Goal: Understand process/instructions: Learn how to perform a task or action

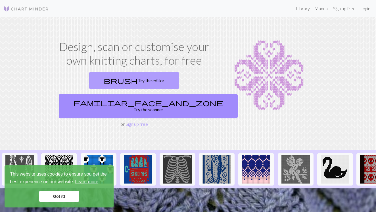
click at [112, 84] on link "brush Try the editor" at bounding box center [134, 81] width 90 height 18
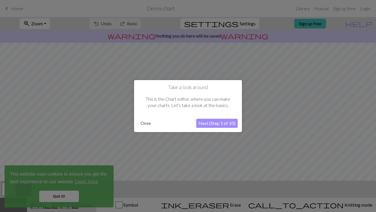
click at [225, 125] on button "Next (Step 1 of 10)" at bounding box center [217, 123] width 42 height 9
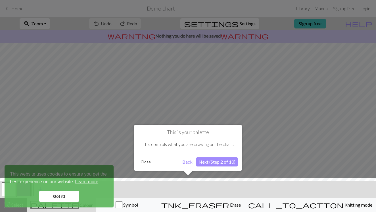
click at [219, 162] on button "Next (Step 2 of 10)" at bounding box center [217, 161] width 42 height 9
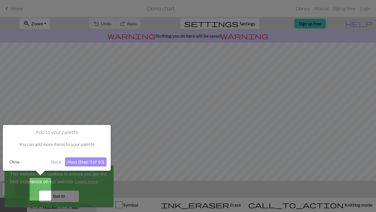
click at [86, 163] on button "Next (Step 3 of 10)" at bounding box center [86, 161] width 42 height 9
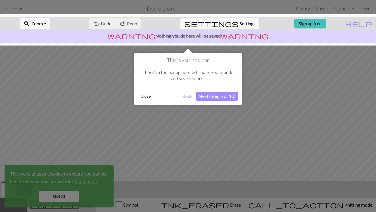
click at [214, 95] on button "Next (Step 5 of 10)" at bounding box center [217, 96] width 42 height 9
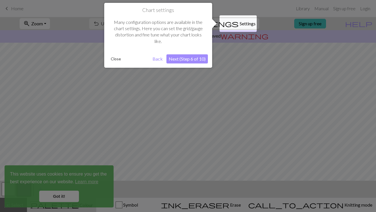
click at [184, 60] on button "Next (Step 6 of 10)" at bounding box center [188, 58] width 42 height 9
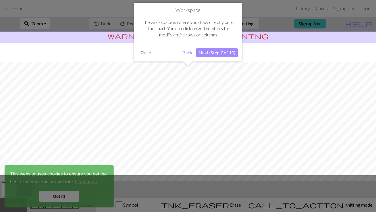
scroll to position [34, 0]
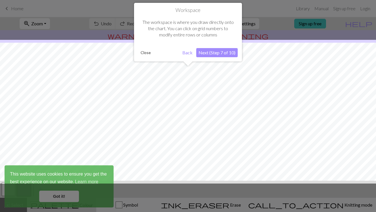
click at [214, 51] on button "Next (Step 7 of 10)" at bounding box center [217, 52] width 42 height 9
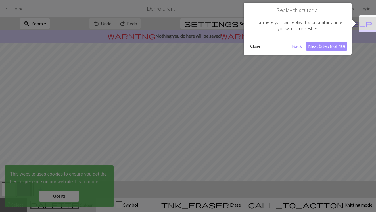
click at [334, 40] on div "Replay this tutorial From here you can replay this tutorial any time you want a…" at bounding box center [298, 29] width 108 height 52
click at [334, 45] on button "Next (Step 8 of 10)" at bounding box center [327, 46] width 42 height 9
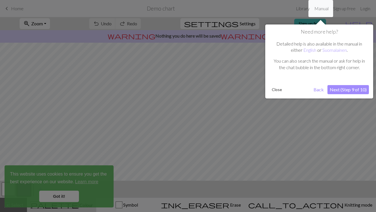
click at [354, 86] on button "Next (Step 9 of 10)" at bounding box center [349, 89] width 42 height 9
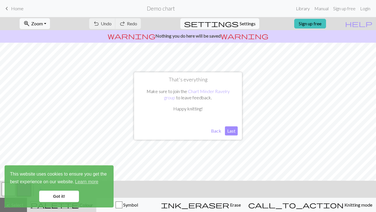
click at [232, 131] on button "Last" at bounding box center [231, 130] width 13 height 9
click at [63, 196] on link "Got it!" at bounding box center [59, 196] width 40 height 11
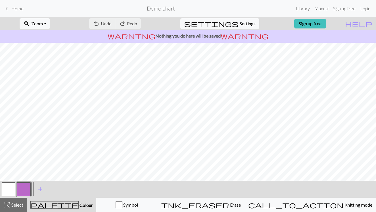
click at [10, 190] on button "button" at bounding box center [9, 189] width 14 height 14
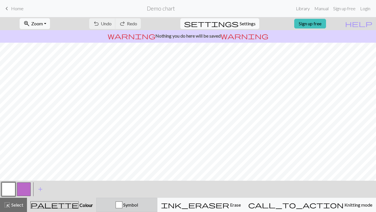
click at [123, 206] on div "button" at bounding box center [119, 204] width 7 height 7
